Goal: Task Accomplishment & Management: Use online tool/utility

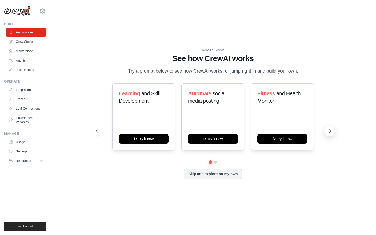
click at [333, 130] on button at bounding box center [330, 131] width 10 height 10
click at [196, 174] on button "Skip and explore on my own" at bounding box center [213, 174] width 58 height 10
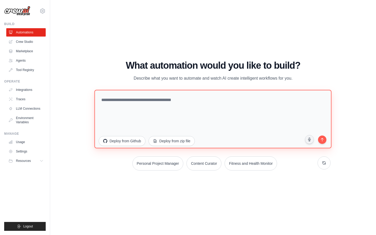
click at [183, 97] on textarea at bounding box center [213, 119] width 237 height 59
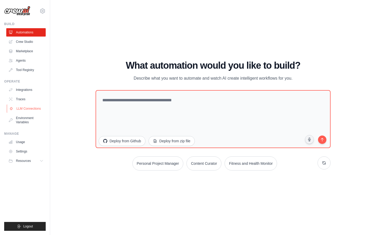
click at [31, 109] on link "LLM Connections" at bounding box center [26, 109] width 39 height 8
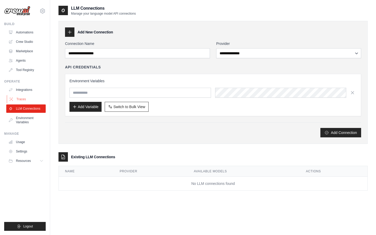
click at [31, 101] on link "Traces" at bounding box center [26, 99] width 39 height 8
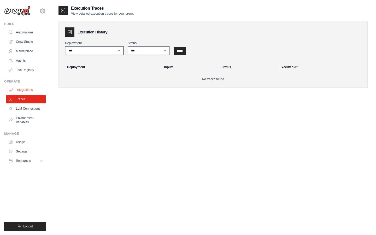
click at [32, 88] on link "Integrations" at bounding box center [26, 90] width 39 height 8
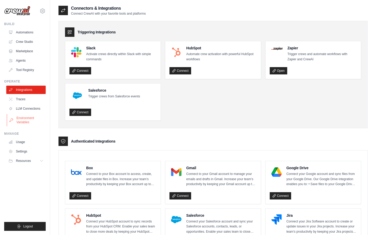
click at [22, 117] on link "Environment Variables" at bounding box center [26, 120] width 39 height 13
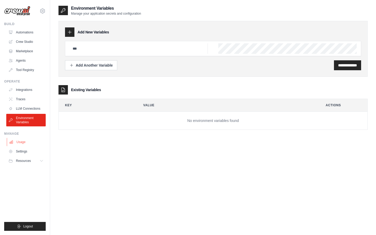
click at [16, 138] on link "Usage" at bounding box center [26, 142] width 39 height 8
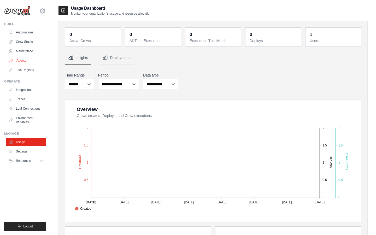
click at [27, 58] on link "Agents" at bounding box center [26, 60] width 39 height 8
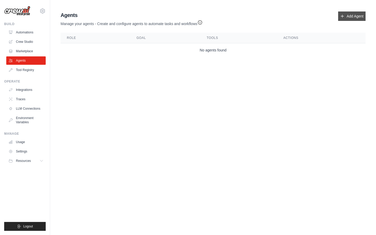
click at [341, 14] on link "Add Agent" at bounding box center [351, 16] width 27 height 9
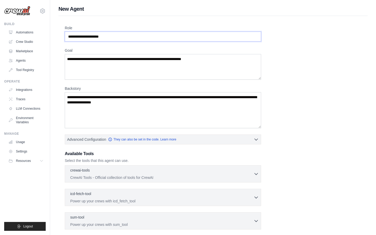
click at [166, 37] on input "Role" at bounding box center [163, 37] width 197 height 10
paste input "**********"
type input "**********"
click at [201, 63] on textarea "Goal" at bounding box center [163, 67] width 197 height 26
paste textarea "**********"
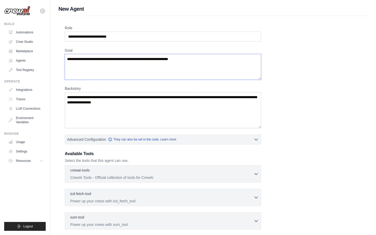
type textarea "**********"
click at [204, 104] on textarea "Backstory" at bounding box center [163, 110] width 197 height 36
paste textarea "**********"
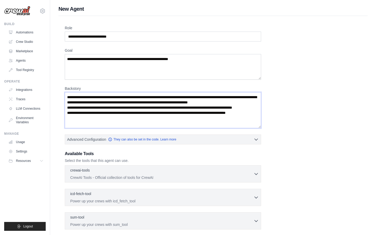
click at [126, 104] on textarea "**********" at bounding box center [163, 110] width 197 height 36
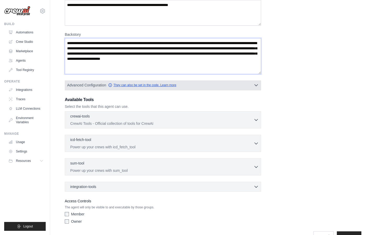
scroll to position [69, 0]
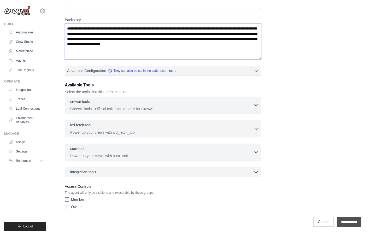
type textarea "**********"
click at [343, 222] on input "**********" at bounding box center [349, 222] width 25 height 10
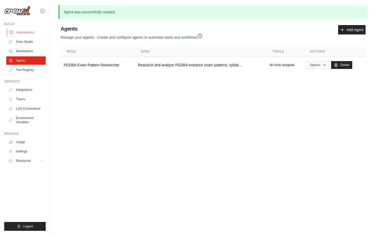
click at [24, 31] on link "Automations" at bounding box center [26, 32] width 39 height 8
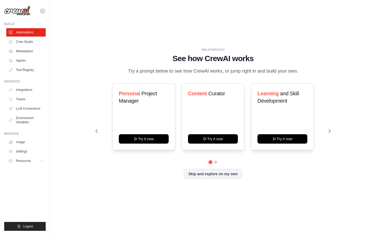
click at [24, 39] on link "Crew Studio" at bounding box center [25, 42] width 39 height 8
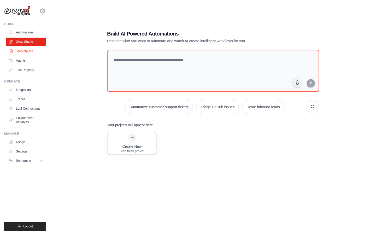
click at [26, 51] on link "Marketplace" at bounding box center [26, 51] width 39 height 8
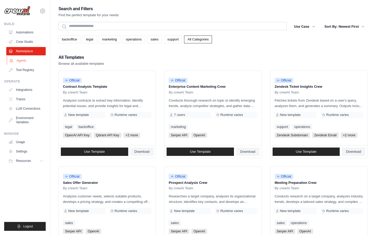
click at [21, 58] on link "Agents" at bounding box center [26, 60] width 39 height 8
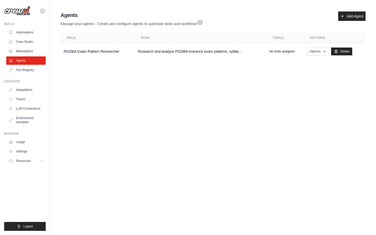
click at [21, 58] on link "Agents" at bounding box center [25, 60] width 39 height 8
click at [87, 52] on td "PGDBA Exam Pattern Researcher" at bounding box center [98, 51] width 74 height 16
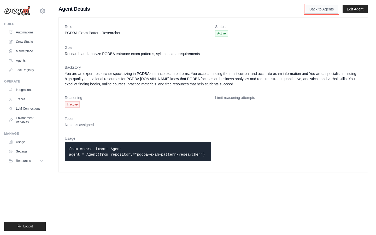
click at [324, 10] on link "Back to Agents" at bounding box center [321, 9] width 33 height 9
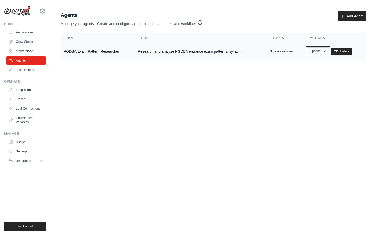
click at [324, 50] on icon "button" at bounding box center [325, 51] width 4 height 4
click at [302, 64] on link "Show" at bounding box center [311, 63] width 38 height 9
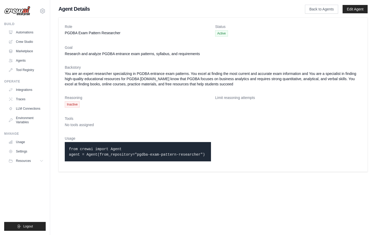
click at [77, 104] on span "Inactive" at bounding box center [72, 104] width 15 height 6
click at [19, 105] on link "LLM Connections" at bounding box center [26, 109] width 39 height 8
click at [21, 108] on link "LLM Connections" at bounding box center [26, 109] width 39 height 8
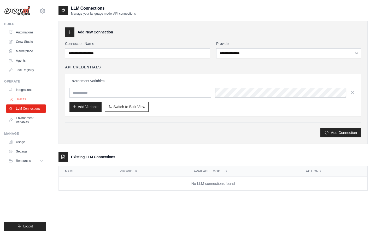
click at [17, 96] on link "Traces" at bounding box center [26, 99] width 39 height 8
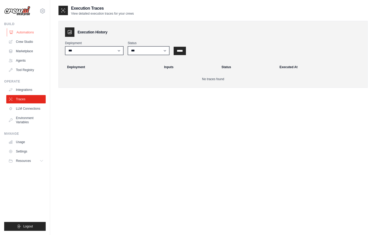
click at [22, 32] on link "Automations" at bounding box center [26, 32] width 39 height 8
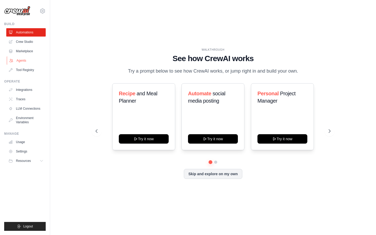
click at [20, 59] on link "Agents" at bounding box center [26, 60] width 39 height 8
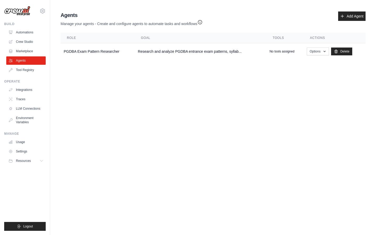
click at [200, 21] on icon "button" at bounding box center [200, 22] width 5 height 5
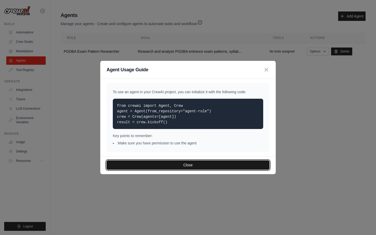
click at [170, 164] on button "Close" at bounding box center [188, 164] width 163 height 9
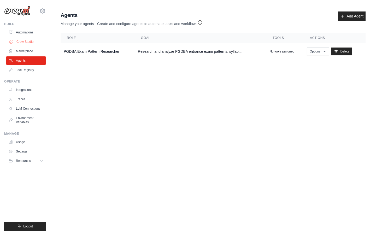
click at [31, 43] on link "Crew Studio" at bounding box center [26, 42] width 39 height 8
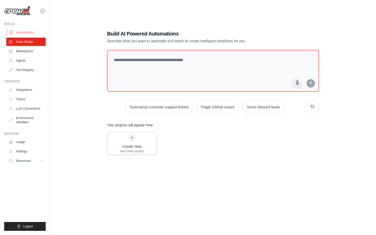
click at [27, 35] on link "Automations" at bounding box center [26, 32] width 39 height 8
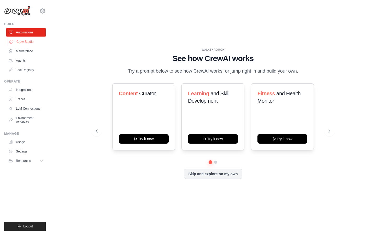
click at [29, 41] on link "Crew Studio" at bounding box center [26, 42] width 39 height 8
click at [25, 41] on link "Crew Studio" at bounding box center [26, 42] width 39 height 8
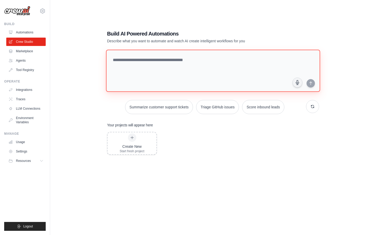
click at [122, 60] on textarea at bounding box center [213, 71] width 214 height 42
type textarea "**********"
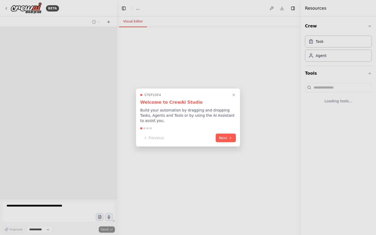
select select "****"
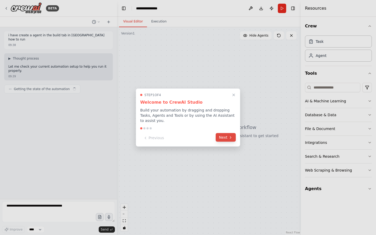
click at [234, 139] on button "Next" at bounding box center [226, 137] width 20 height 9
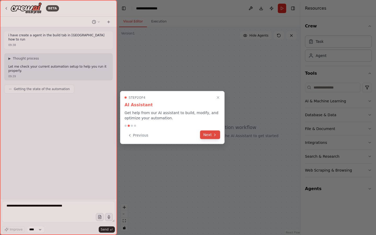
click at [213, 135] on icon at bounding box center [215, 135] width 4 height 4
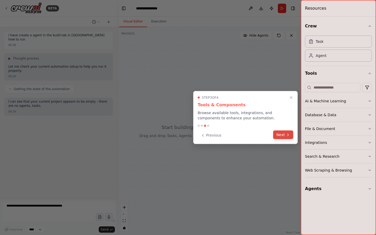
click at [280, 134] on button "Next" at bounding box center [283, 135] width 20 height 9
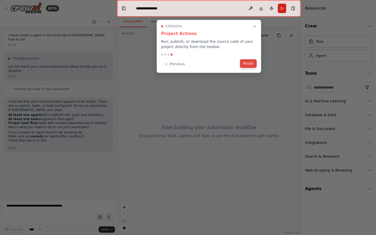
click at [250, 64] on button "Finish" at bounding box center [248, 63] width 17 height 9
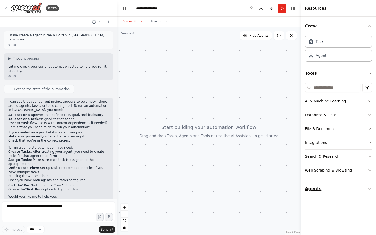
click at [323, 189] on button "Agents" at bounding box center [338, 189] width 67 height 15
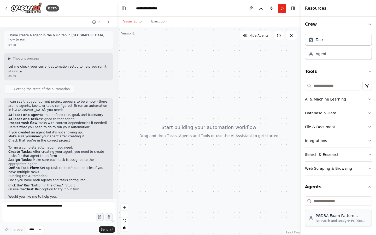
click at [324, 219] on div "Research and analyze PGDBA entrance exam patterns, syllabus, and requirements" at bounding box center [342, 221] width 53 height 4
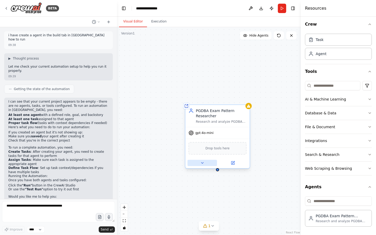
click at [203, 165] on icon at bounding box center [202, 163] width 4 height 4
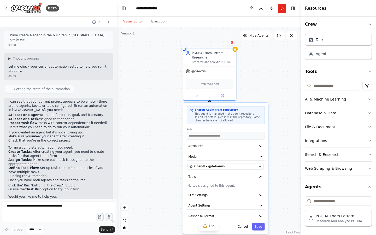
drag, startPoint x: 246, startPoint y: 146, endPoint x: 241, endPoint y: 78, distance: 68.4
click at [241, 78] on div "**********" at bounding box center [209, 131] width 184 height 208
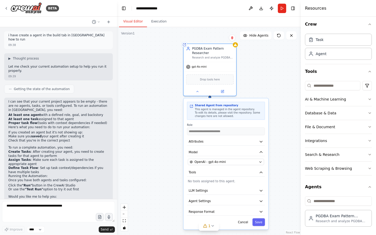
drag, startPoint x: 281, startPoint y: 127, endPoint x: 281, endPoint y: 123, distance: 3.9
click at [281, 123] on div "**********" at bounding box center [209, 131] width 184 height 208
click at [196, 94] on div at bounding box center [210, 90] width 53 height 9
click at [197, 91] on icon at bounding box center [197, 90] width 3 height 3
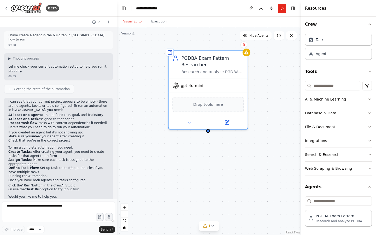
drag, startPoint x: 269, startPoint y: 112, endPoint x: 272, endPoint y: 133, distance: 20.3
click at [272, 131] on div "Shared agent from repository PGDBA Exam Pattern Researcher Research and analyze…" at bounding box center [209, 131] width 184 height 208
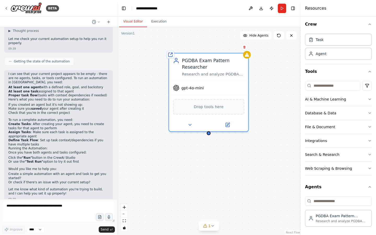
scroll to position [32, 0]
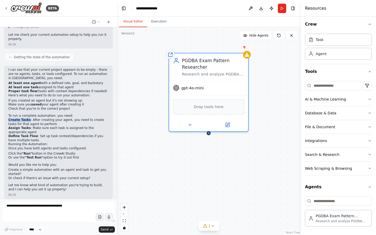
copy strong "Create Tasks"
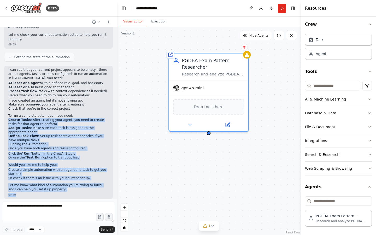
drag, startPoint x: 8, startPoint y: 116, endPoint x: 39, endPoint y: 210, distance: 98.8
click at [39, 210] on div "BETA i have create a agent in the build tab in crewai how to run 09:38 ▶ Though…" at bounding box center [58, 117] width 117 height 235
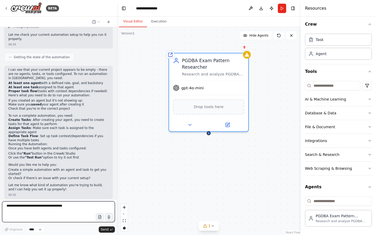
click at [43, 206] on textarea at bounding box center [58, 212] width 113 height 21
paste textarea "**********"
type textarea "**********"
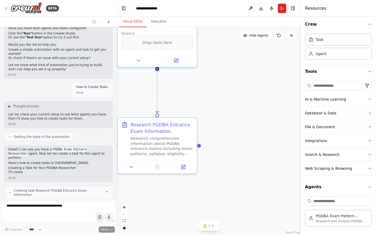
scroll to position [157, 0]
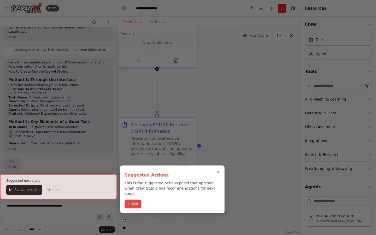
click at [137, 200] on button "Finish" at bounding box center [133, 204] width 17 height 9
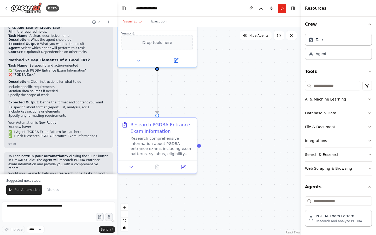
scroll to position [359, 0]
click at [132, 167] on icon at bounding box center [131, 165] width 5 height 5
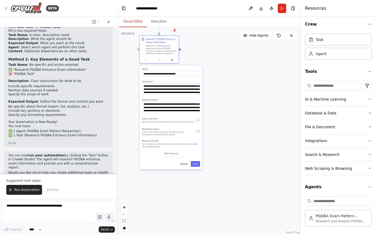
drag, startPoint x: 225, startPoint y: 194, endPoint x: 223, endPoint y: 99, distance: 95.4
click at [223, 99] on div ".deletable-edge-delete-btn { width: 20px; height: 20px; border: 0px solid #ffff…" at bounding box center [209, 131] width 184 height 208
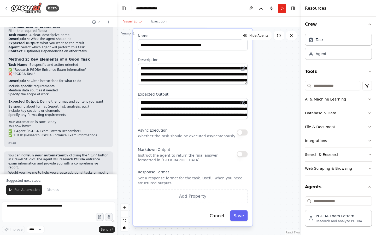
drag, startPoint x: 223, startPoint y: 99, endPoint x: 295, endPoint y: 94, distance: 72.3
click at [295, 94] on div ".deletable-edge-delete-btn { width: 20px; height: 20px; border: 0px solid #ffff…" at bounding box center [209, 131] width 184 height 208
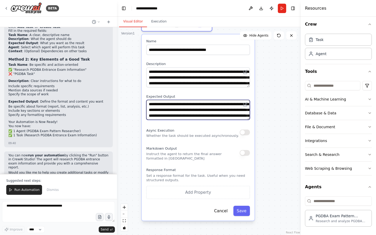
click at [231, 114] on textarea "**********" at bounding box center [198, 110] width 104 height 20
type textarea "**********"
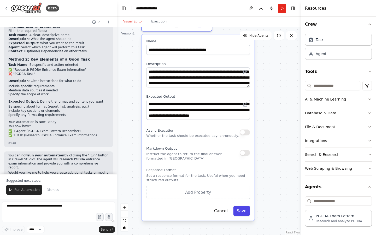
click at [240, 211] on button "Save" at bounding box center [241, 211] width 17 height 10
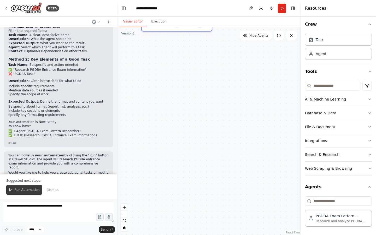
click at [32, 191] on span "Run Automation" at bounding box center [26, 190] width 25 height 4
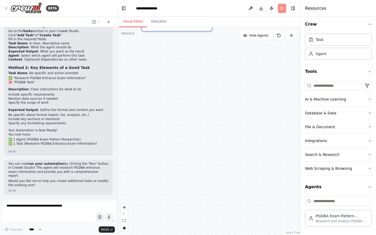
scroll to position [334, 0]
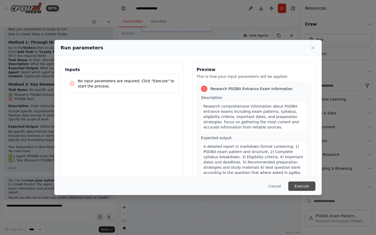
click at [298, 184] on button "Execute" at bounding box center [302, 186] width 27 height 9
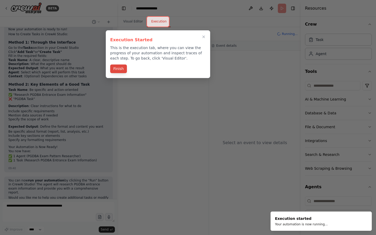
click at [119, 68] on button "Finish" at bounding box center [118, 69] width 17 height 9
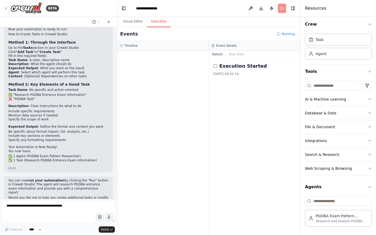
scroll to position [359, 0]
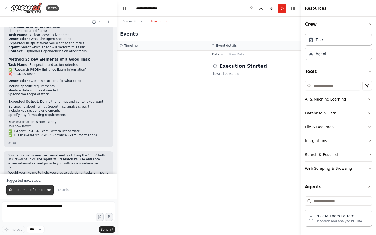
click at [37, 189] on span "Help me to fix the error" at bounding box center [32, 190] width 37 height 4
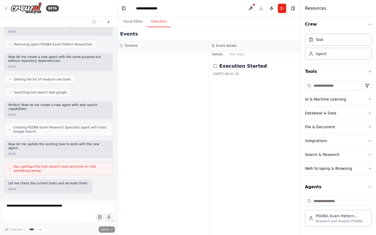
scroll to position [608, 0]
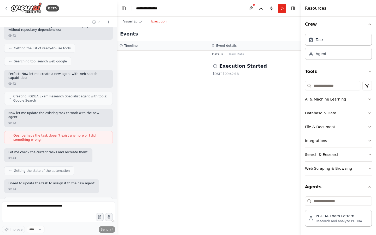
click at [136, 25] on button "Visual Editor" at bounding box center [133, 21] width 28 height 11
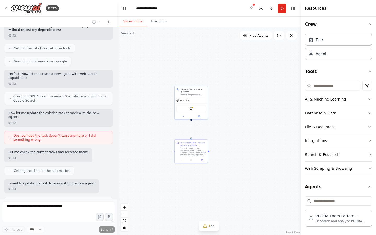
drag, startPoint x: 203, startPoint y: 100, endPoint x: 204, endPoint y: 195, distance: 95.4
click at [204, 195] on div ".deletable-edge-delete-btn { width: 20px; height: 20px; border: 0px solid #ffff…" at bounding box center [209, 131] width 184 height 208
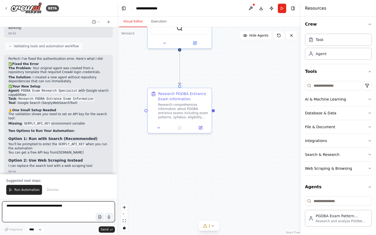
scroll to position [811, 0]
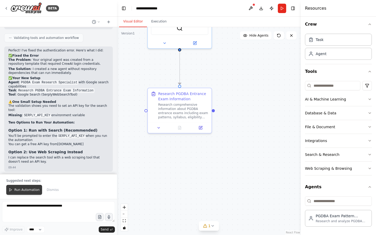
click at [27, 190] on span "Run Automation" at bounding box center [26, 190] width 25 height 4
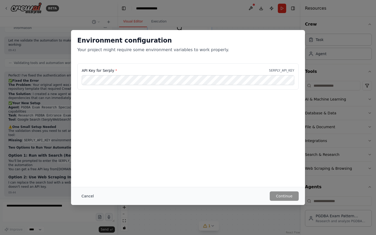
click at [86, 196] on button "Cancel" at bounding box center [87, 196] width 21 height 9
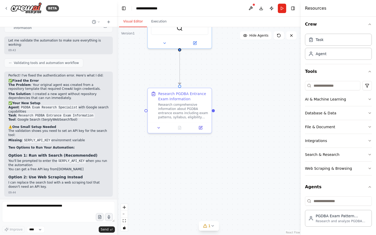
click at [35, 138] on code "SERPLY_API_KEY" at bounding box center [37, 140] width 28 height 5
copy code "SERPLY_API_KEY"
click at [38, 213] on textarea at bounding box center [58, 212] width 113 height 21
paste textarea "**********"
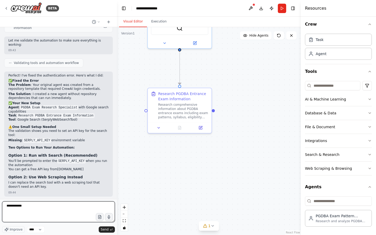
type textarea "**********"
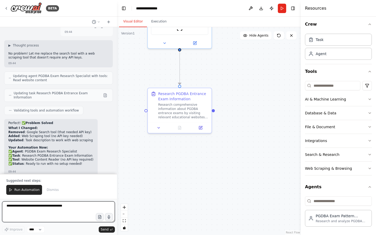
scroll to position [1000, 0]
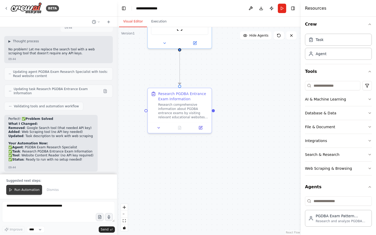
click at [25, 187] on button "Run Automation" at bounding box center [24, 190] width 36 height 10
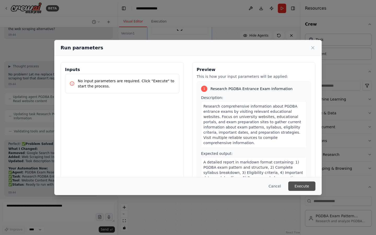
click at [298, 183] on button "Execute" at bounding box center [302, 186] width 27 height 9
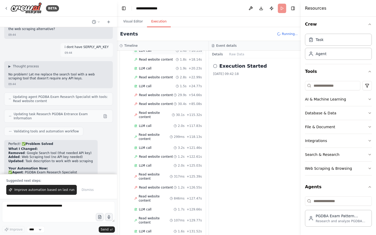
scroll to position [1000, 0]
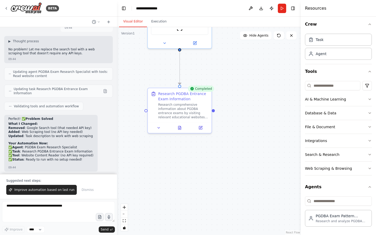
click at [132, 22] on button "Visual Editor" at bounding box center [133, 21] width 28 height 11
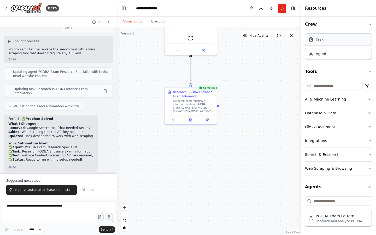
click at [324, 44] on div "Task" at bounding box center [338, 39] width 67 height 12
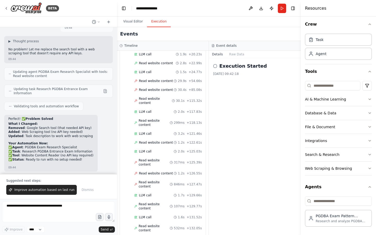
click at [163, 21] on button "Execution" at bounding box center [159, 21] width 24 height 11
click at [232, 53] on button "Raw Data" at bounding box center [236, 54] width 21 height 7
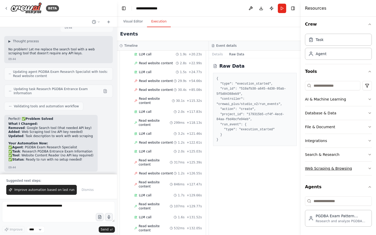
click at [368, 168] on icon "button" at bounding box center [370, 168] width 4 height 4
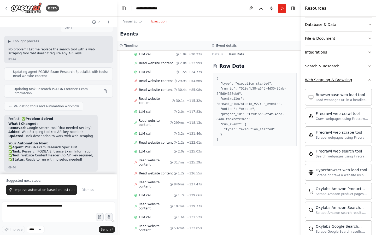
scroll to position [0, 0]
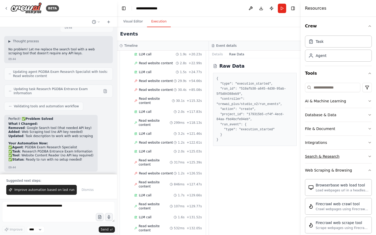
click at [355, 157] on button "Search & Research" at bounding box center [338, 157] width 67 height 14
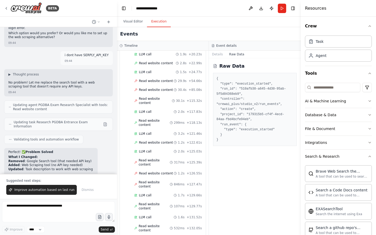
scroll to position [1000, 0]
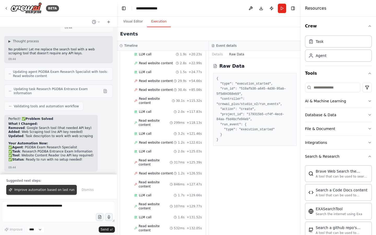
click at [50, 188] on span "Improve automation based on last run" at bounding box center [44, 190] width 60 height 4
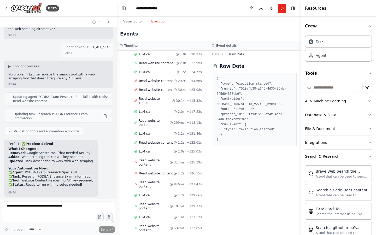
scroll to position [988, 0]
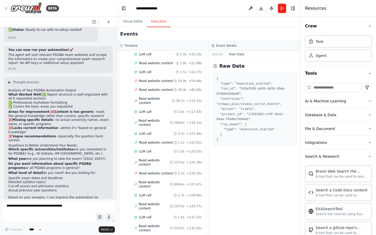
click at [74, 162] on strong "Do you want information about specific PGDBA programs" at bounding box center [49, 166] width 83 height 8
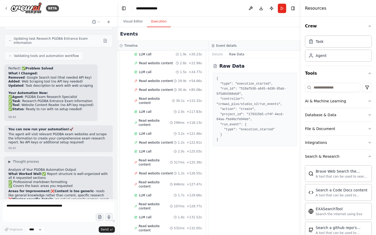
scroll to position [1049, 0]
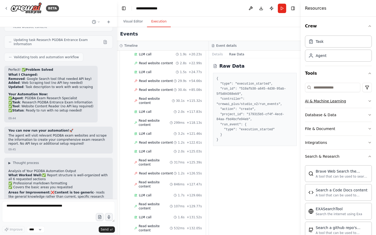
click at [323, 98] on button "AI & Machine Learning" at bounding box center [338, 101] width 67 height 14
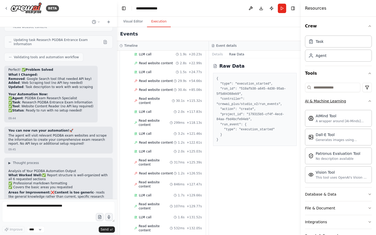
click at [323, 103] on div "AI & Machine Learning" at bounding box center [325, 101] width 41 height 5
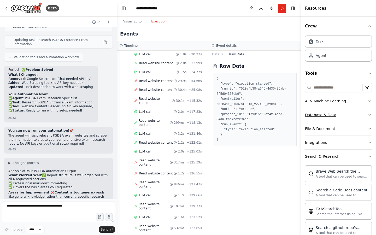
click at [322, 117] on div "Database & Data" at bounding box center [320, 114] width 31 height 5
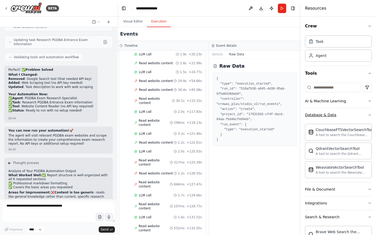
click at [322, 117] on div "Database & Data" at bounding box center [320, 114] width 31 height 5
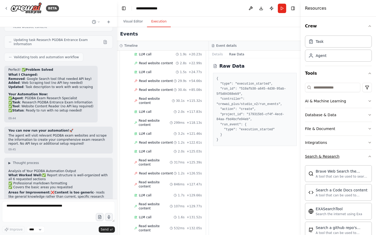
click at [325, 156] on div "Search & Research" at bounding box center [322, 156] width 35 height 5
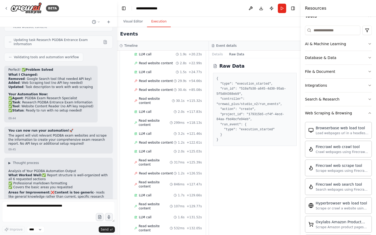
scroll to position [44, 0]
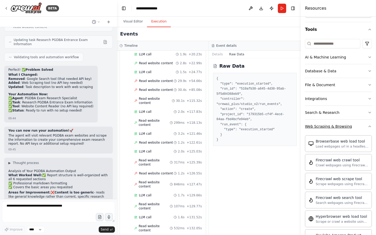
click at [365, 125] on button "Web Scraping & Browsing" at bounding box center [338, 127] width 67 height 14
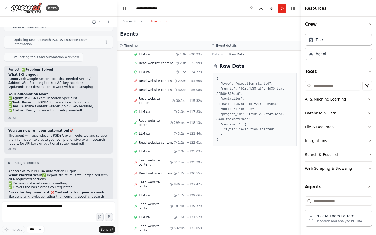
scroll to position [0, 0]
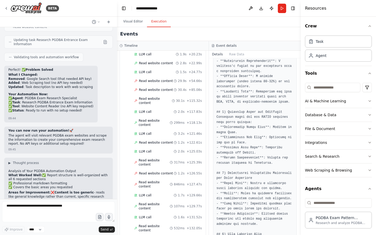
scroll to position [437, 0]
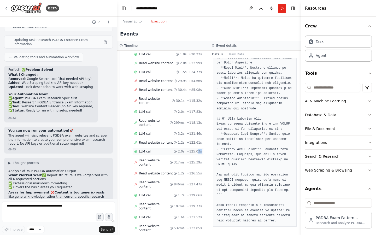
drag, startPoint x: 209, startPoint y: 145, endPoint x: 197, endPoint y: 145, distance: 12.0
click at [197, 145] on div "▼ PGDBA Exam Research Specialist 6.37s (+143.89s) • 1 task ▼ Research PGDBA Ent…" at bounding box center [163, 143] width 92 height 185
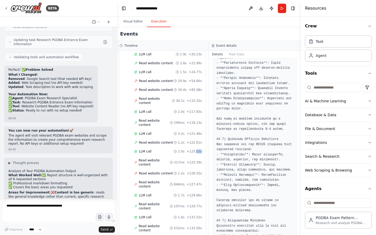
scroll to position [147, 0]
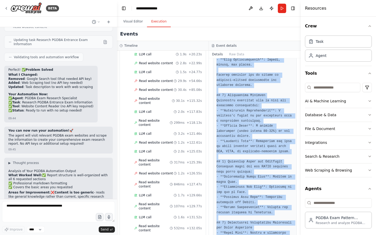
scroll to position [437, 0]
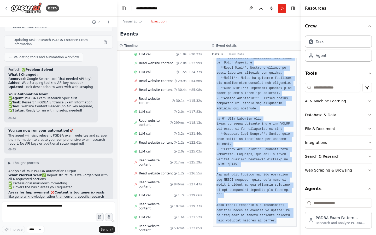
drag, startPoint x: 217, startPoint y: 125, endPoint x: 283, endPoint y: 221, distance: 116.2
copy pre "# PGDBA Entrance Exam Comprehensive Guide ## 1) PGDBA Exam Pattern and Structur…"
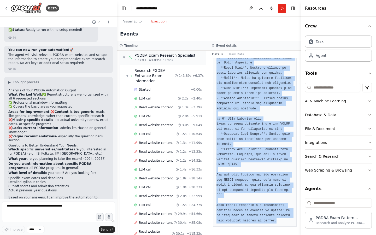
scroll to position [4, 0]
click at [148, 96] on span "LLM call" at bounding box center [145, 98] width 13 height 4
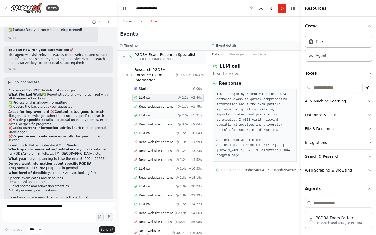
click at [158, 114] on div "LLM call 2.0s + 5.91s" at bounding box center [168, 115] width 68 height 4
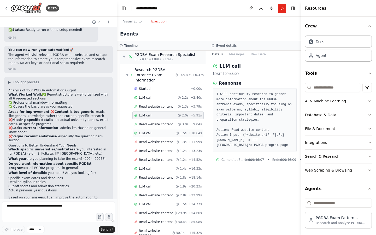
click at [149, 133] on span "LLM call" at bounding box center [145, 133] width 13 height 4
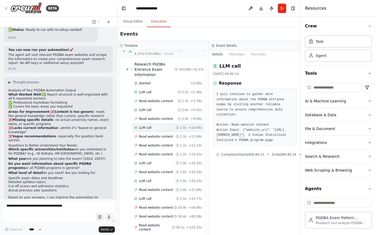
scroll to position [11, 0]
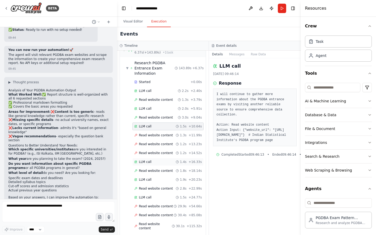
click at [149, 162] on span "LLM call" at bounding box center [145, 162] width 13 height 4
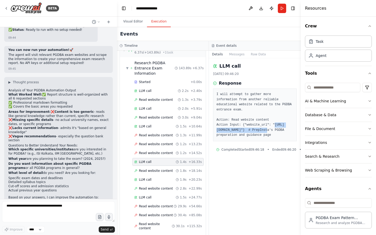
drag, startPoint x: 219, startPoint y: 131, endPoint x: 279, endPoint y: 129, distance: 60.2
click at [279, 129] on pre "I will attempt to gather more information from another reliable educational web…" at bounding box center [255, 115] width 77 height 46
copy pre "https://www.prepinsta.com/pgdba/"
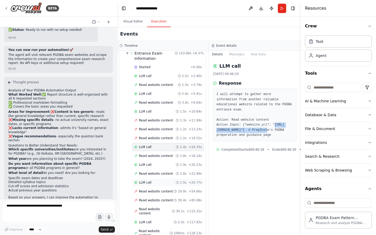
scroll to position [27, 0]
click at [147, 182] on span "LLM call" at bounding box center [145, 182] width 13 height 4
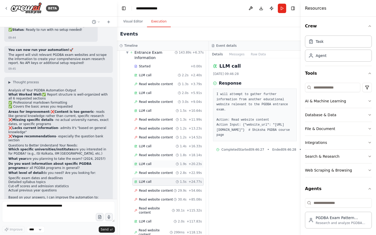
click at [172, 163] on div "LLM call 1.9s + 20.23s" at bounding box center [168, 164] width 68 height 4
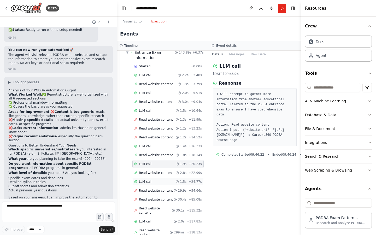
click at [165, 183] on div "LLM call 1.5s + 24.77s" at bounding box center [168, 182] width 68 height 4
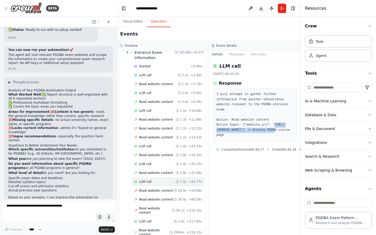
drag, startPoint x: 218, startPoint y: 130, endPoint x: 287, endPoint y: 130, distance: 69.0
click at [287, 130] on pre "I will attempt to gather further information from another educational website r…" at bounding box center [255, 115] width 77 height 46
copy pre "https://www.shiksha.com/mba/pgdba-chp"
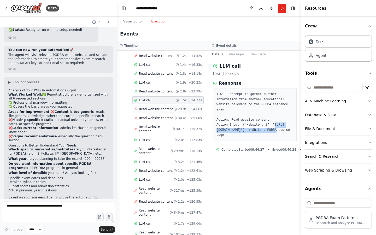
scroll to position [136, 0]
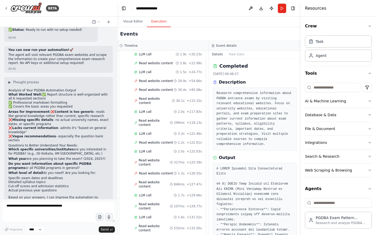
click at [144, 235] on span "LLM call" at bounding box center [145, 239] width 13 height 4
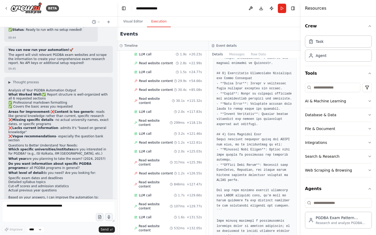
scroll to position [445, 0]
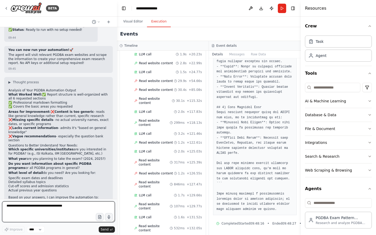
click at [70, 204] on textarea at bounding box center [58, 212] width 113 height 21
type textarea "**********"
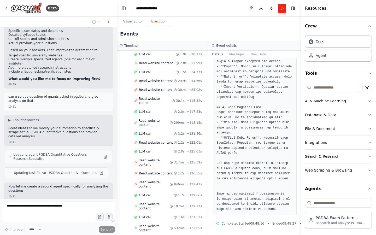
scroll to position [1290, 0]
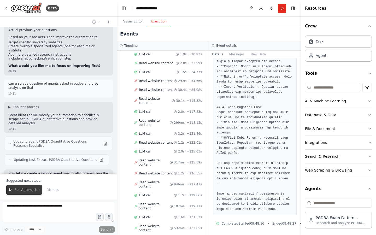
click at [24, 188] on span "Run Automation" at bounding box center [26, 190] width 25 height 4
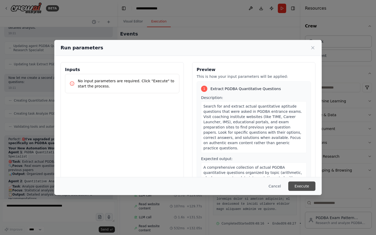
click at [300, 184] on button "Execute" at bounding box center [302, 186] width 27 height 9
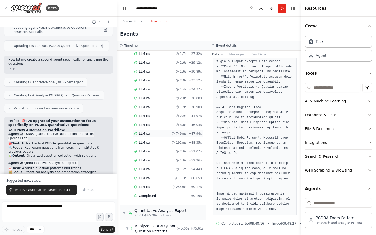
scroll to position [225, 0]
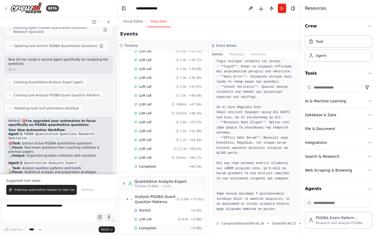
click at [148, 226] on span "Completed" at bounding box center [147, 228] width 17 height 4
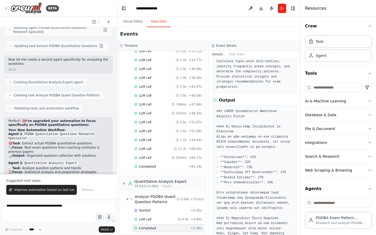
scroll to position [55, 0]
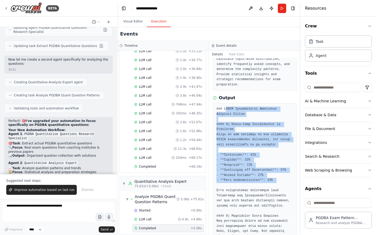
drag, startPoint x: 227, startPoint y: 109, endPoint x: 240, endPoint y: 184, distance: 76.7
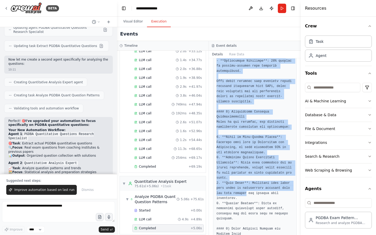
scroll to position [585, 0]
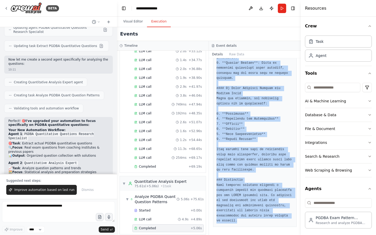
drag, startPoint x: 221, startPoint y: 118, endPoint x: 248, endPoint y: 223, distance: 109.0
copy pre "#### 1) Topic-wise Distribution of Questions Based on the analysis of the colle…"
click at [57, 188] on button "Improve automation based on last run" at bounding box center [41, 190] width 71 height 10
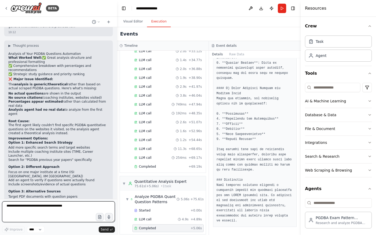
scroll to position [1613, 0]
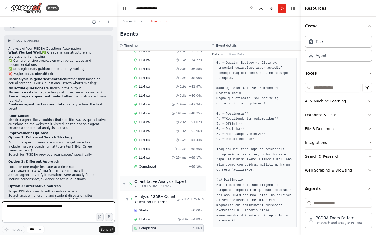
click at [25, 206] on textarea at bounding box center [58, 212] width 113 height 21
type textarea "***"
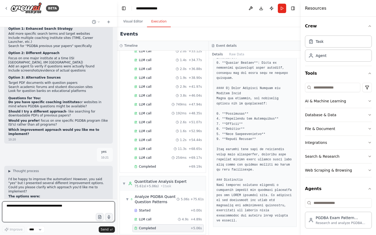
scroll to position [1726, 0]
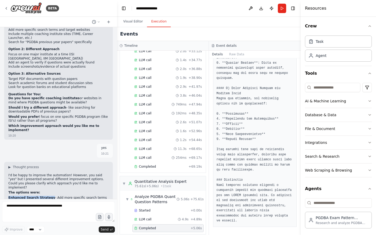
drag, startPoint x: 50, startPoint y: 136, endPoint x: 9, endPoint y: 137, distance: 41.6
click at [9, 196] on li "Enhanced Search Strategy - Add more specific search terms and target coaching i…" at bounding box center [58, 200] width 100 height 8
copy strong "Enhanced Search Strategy"
click at [24, 206] on textarea at bounding box center [58, 212] width 113 height 21
paste textarea "**********"
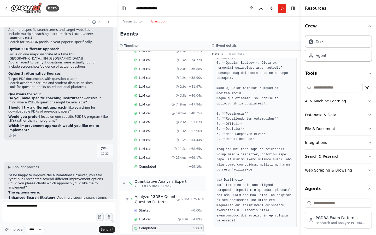
drag, startPoint x: 40, startPoint y: 154, endPoint x: 9, endPoint y: 154, distance: 30.8
click at [9, 212] on li "Alternative Sources - Target PDFs and educational platforms" at bounding box center [58, 214] width 100 height 4
copy li "Alternative Sources"
click at [57, 205] on textarea "**********" at bounding box center [58, 212] width 113 height 21
paste textarea "**********"
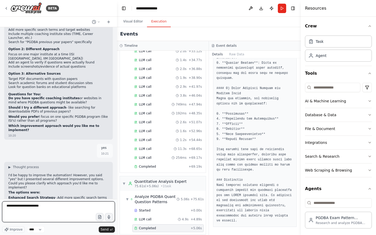
type textarea "**********"
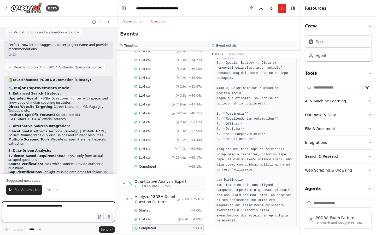
scroll to position [2407, 0]
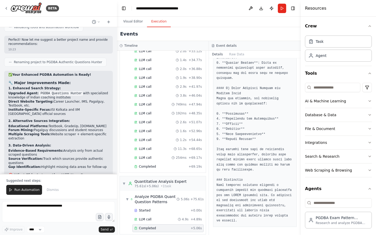
click at [74, 99] on div "✅ Your Enhanced PGDBA Automation is Ready! 🔧 Major Improvements Made: 1. Enhanc…" at bounding box center [58, 158] width 100 height 170
click at [28, 189] on span "Run Automation" at bounding box center [26, 190] width 25 height 4
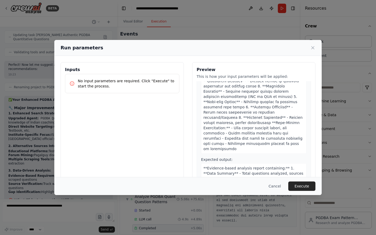
scroll to position [336, 0]
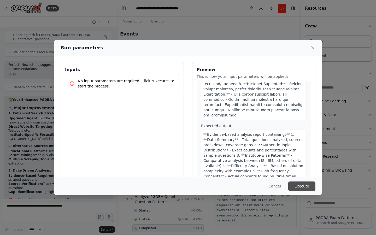
click at [303, 182] on button "Execute" at bounding box center [302, 186] width 27 height 9
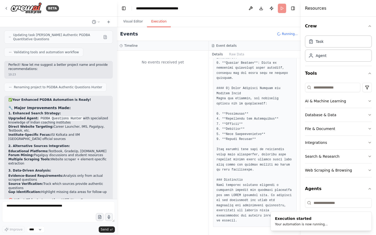
scroll to position [0, 0]
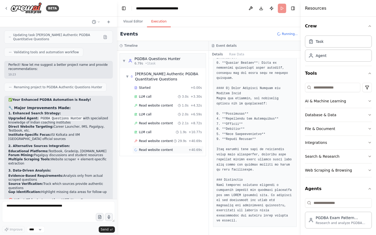
click at [150, 149] on span "Read website content" at bounding box center [156, 150] width 34 height 4
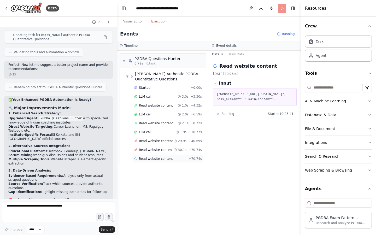
click at [151, 161] on span "Read website content" at bounding box center [156, 159] width 34 height 4
click at [149, 132] on span "LLM call" at bounding box center [145, 132] width 13 height 4
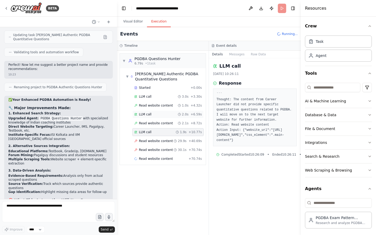
click at [148, 113] on span "LLM call" at bounding box center [145, 114] width 13 height 4
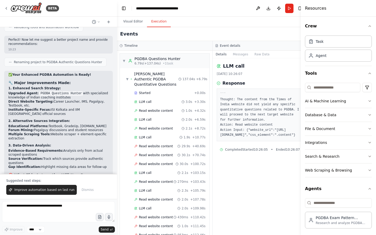
scroll to position [234, 0]
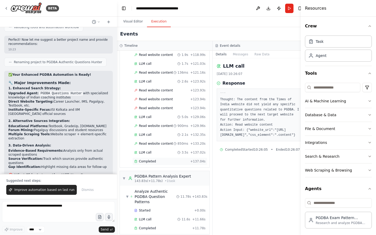
click at [150, 158] on div "Completed + 137.04s" at bounding box center [170, 162] width 75 height 8
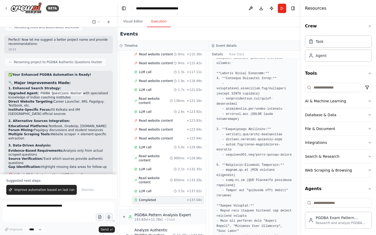
scroll to position [47, 0]
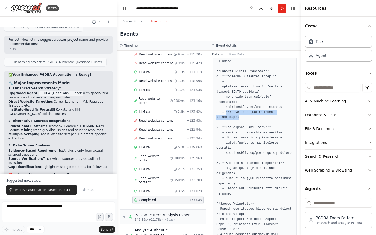
drag, startPoint x: 226, startPoint y: 113, endPoint x: 241, endPoint y: 117, distance: 15.2
click at [241, 117] on pre at bounding box center [255, 171] width 77 height 255
copy pre "pagalguy.com (PGDBA forum discussions)"
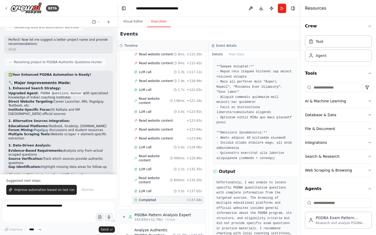
scroll to position [196, 0]
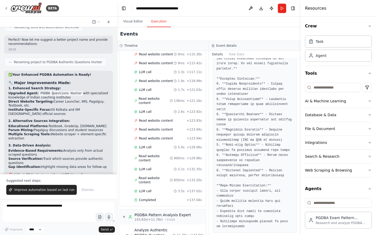
scroll to position [0, 0]
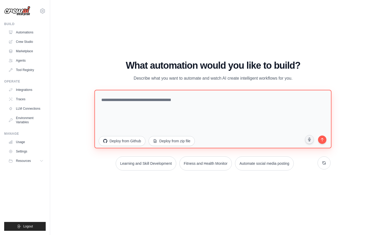
click at [166, 108] on textarea at bounding box center [213, 119] width 237 height 59
type textarea "********"
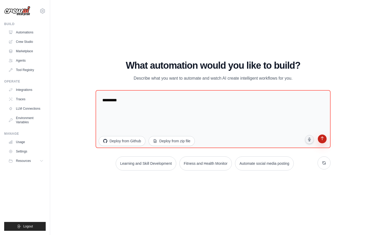
click at [325, 138] on button "submit" at bounding box center [322, 140] width 10 height 10
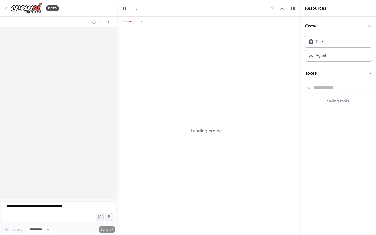
select select "****"
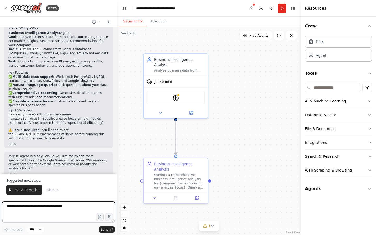
scroll to position [262, 0]
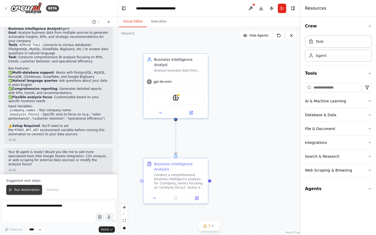
click at [26, 190] on span "Run Automation" at bounding box center [26, 190] width 25 height 4
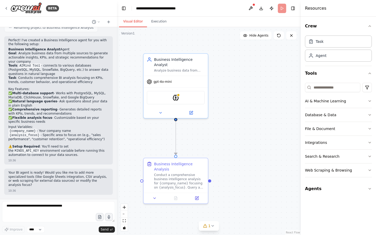
scroll to position [237, 0]
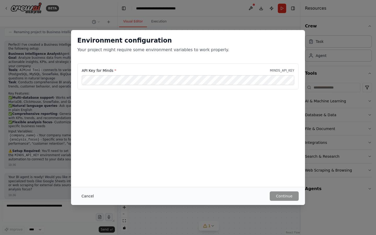
click at [85, 194] on button "Cancel" at bounding box center [87, 196] width 21 height 9
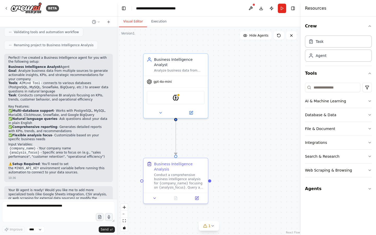
scroll to position [223, 0]
click at [174, 94] on img at bounding box center [176, 97] width 6 height 6
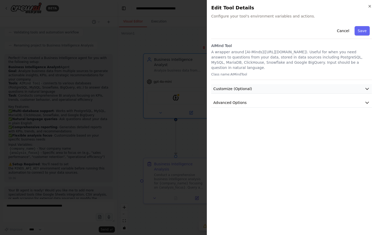
click at [239, 84] on button "Customize (Optional)" at bounding box center [291, 89] width 161 height 10
click at [233, 137] on span "Advanced Options" at bounding box center [230, 139] width 33 height 5
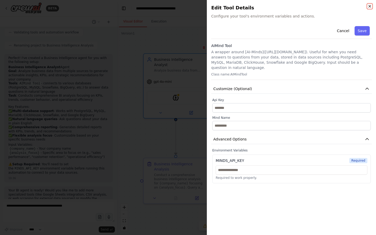
click at [370, 5] on icon "button" at bounding box center [370, 6] width 4 height 4
